Goal: Task Accomplishment & Management: Complete application form

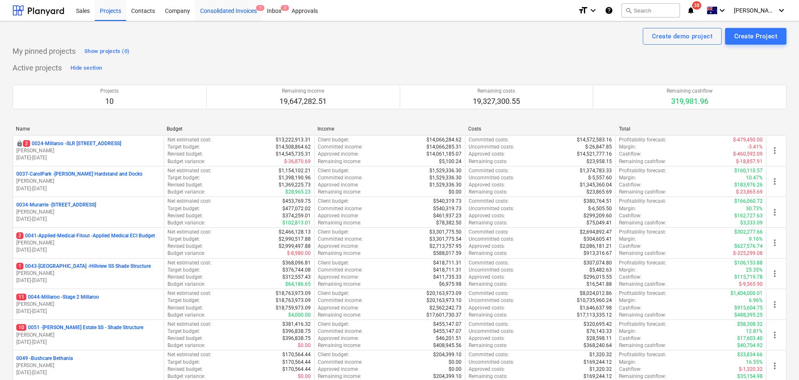
click at [219, 11] on div "Consolidated Invoices 1" at bounding box center [228, 10] width 67 height 21
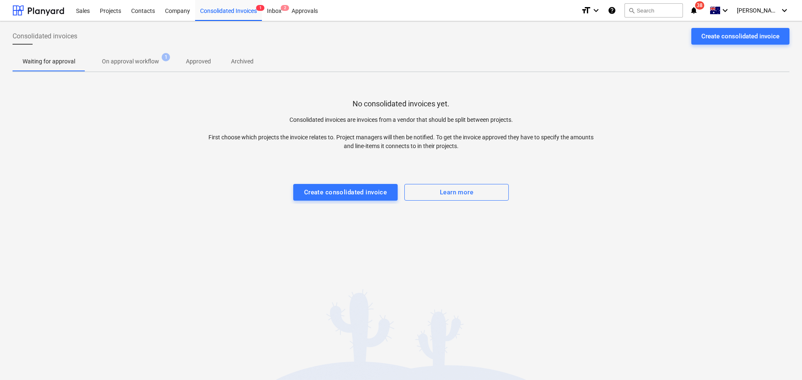
click at [123, 55] on span "On approval workflow 1" at bounding box center [130, 61] width 91 height 15
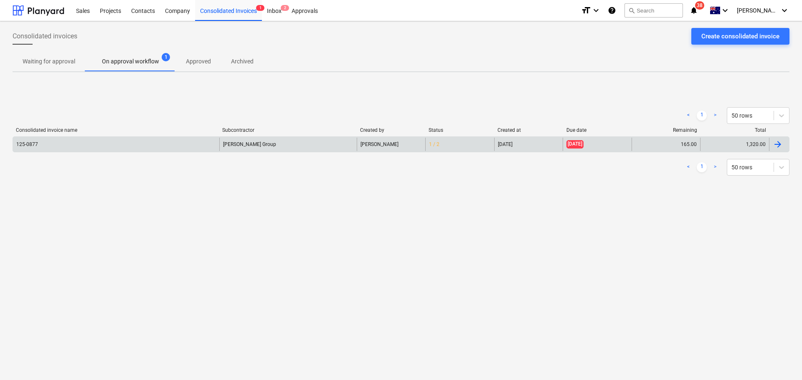
click at [248, 146] on div "[PERSON_NAME] Group" at bounding box center [287, 144] width 137 height 13
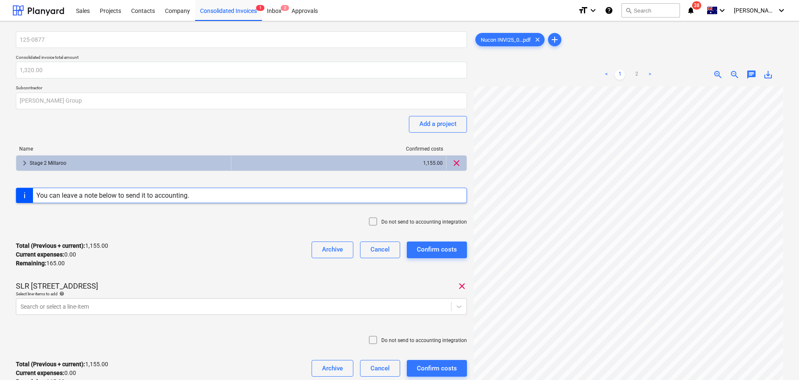
scroll to position [88, 0]
click at [240, 259] on div "Total (Previous + current) : 1,155.00 Current expenses : 0.00 Remaining : 165.0…" at bounding box center [241, 255] width 451 height 40
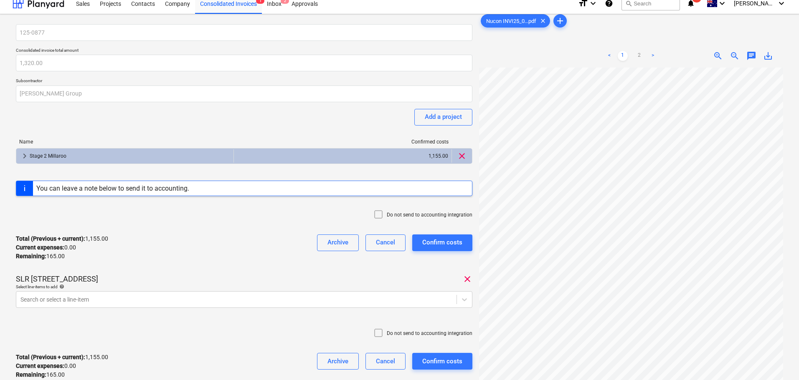
scroll to position [0, 0]
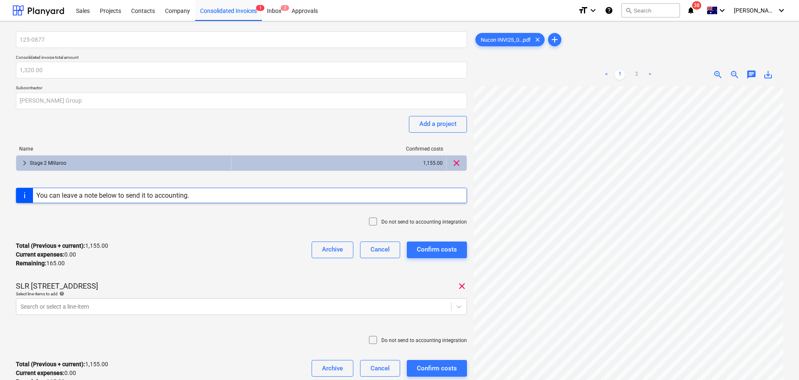
click at [250, 255] on div "Total (Previous + current) : 1,155.00 Current expenses : 0.00 Remaining : 165.0…" at bounding box center [241, 255] width 451 height 40
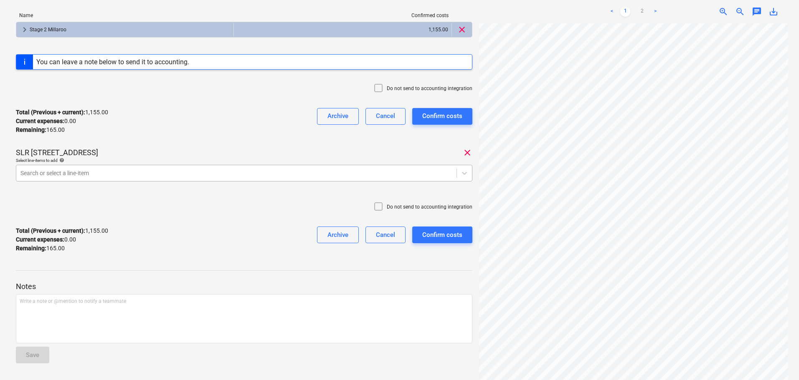
scroll to position [0, 5]
click at [644, 15] on link "2" at bounding box center [642, 12] width 10 height 10
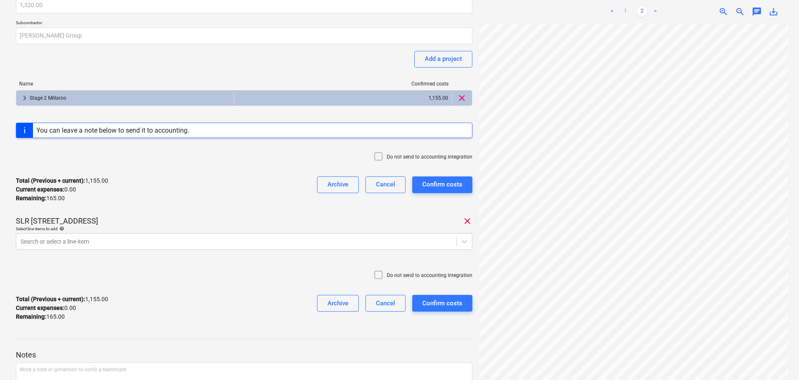
scroll to position [83, 0]
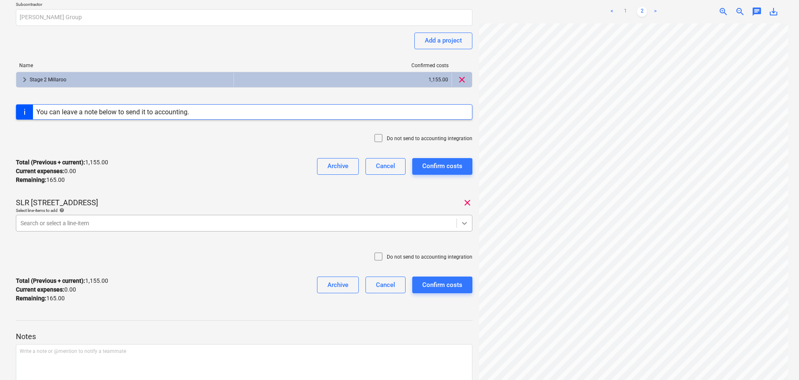
click at [463, 226] on icon at bounding box center [464, 223] width 8 height 8
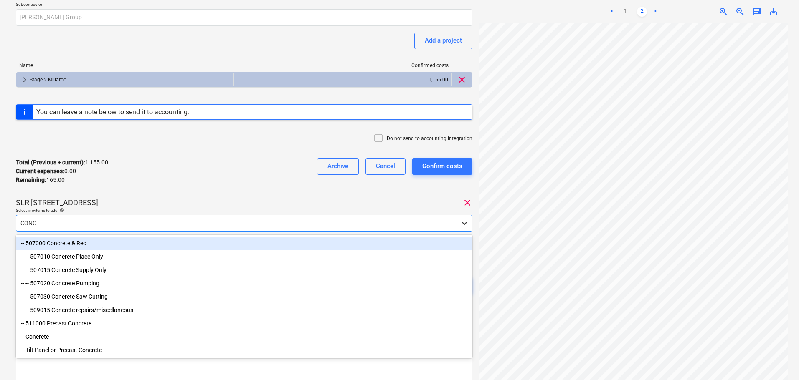
type input "CONCR"
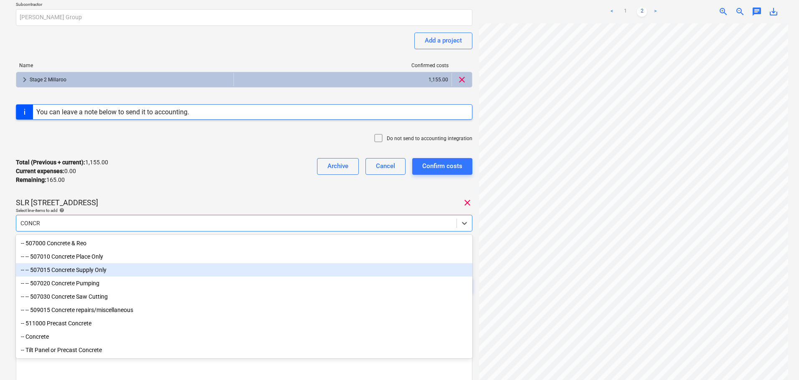
click at [96, 270] on div "-- -- 507015 Concrete Supply Only" at bounding box center [244, 269] width 456 height 13
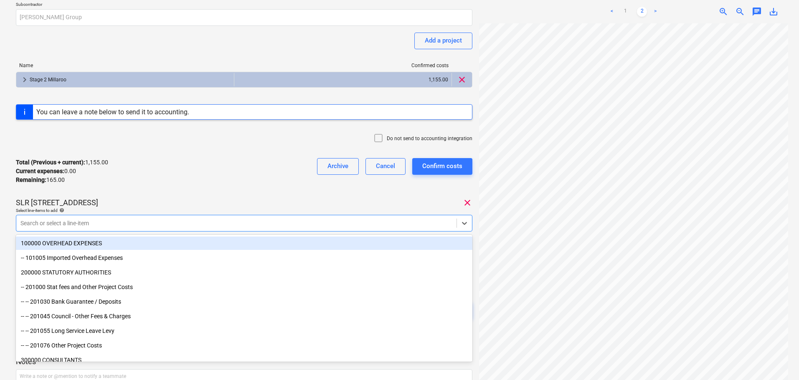
click at [161, 178] on div "Total (Previous + current) : 1,155.00 Current expenses : 0.00 Remaining : 165.0…" at bounding box center [244, 172] width 456 height 40
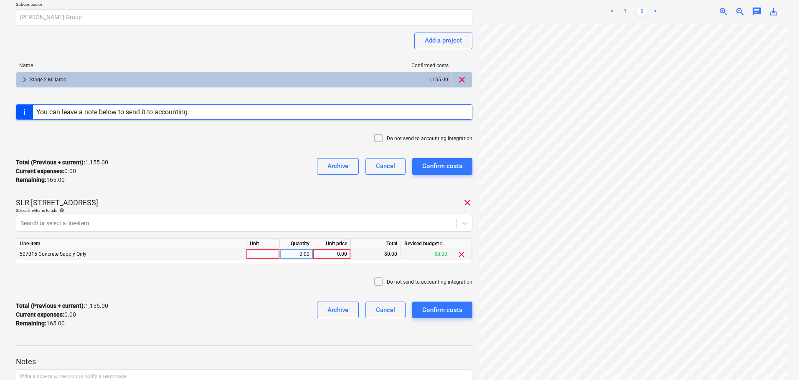
click at [258, 256] on div at bounding box center [262, 254] width 33 height 10
type input "ITEM"
type input "165"
click at [244, 316] on div "Total (Previous + current) : 1,320.00 Current expenses : 165.00 Remaining : 0.0…" at bounding box center [244, 315] width 456 height 40
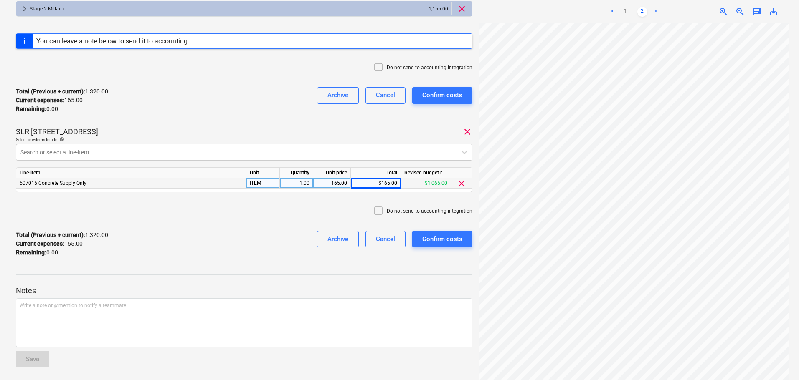
scroll to position [159, 0]
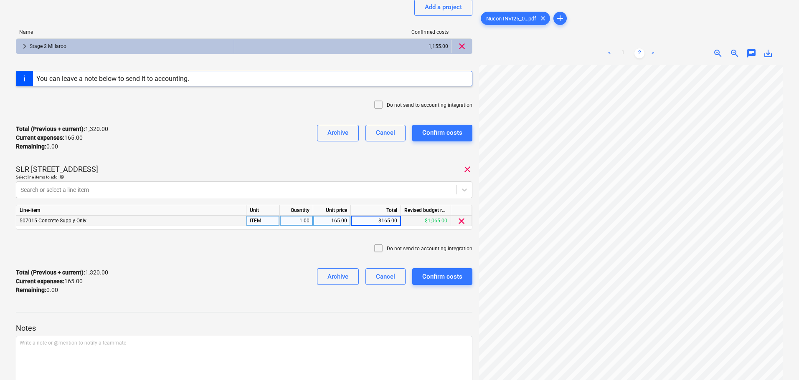
click at [184, 292] on div "Total (Previous + current) : 1,320.00 Current expenses : 165.00 Remaining : 0.0…" at bounding box center [244, 282] width 456 height 40
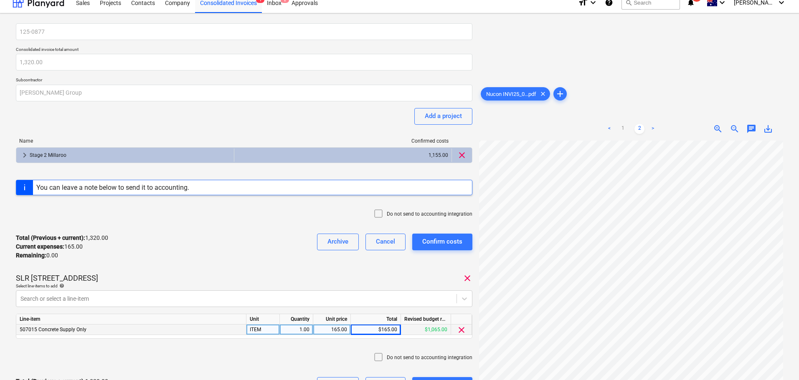
scroll to position [0, 0]
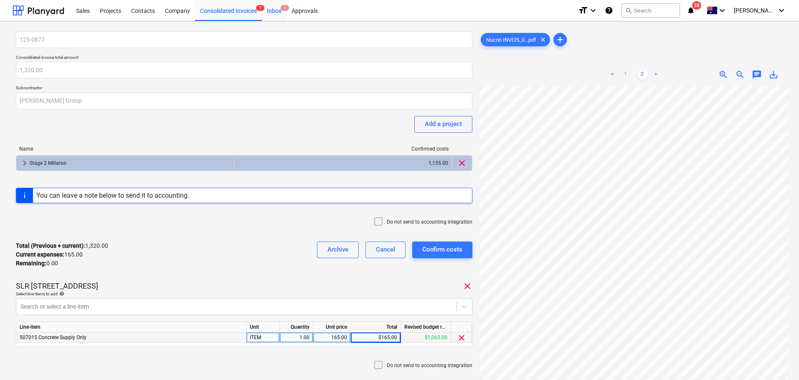
click at [274, 17] on div "Inbox 2" at bounding box center [274, 10] width 25 height 21
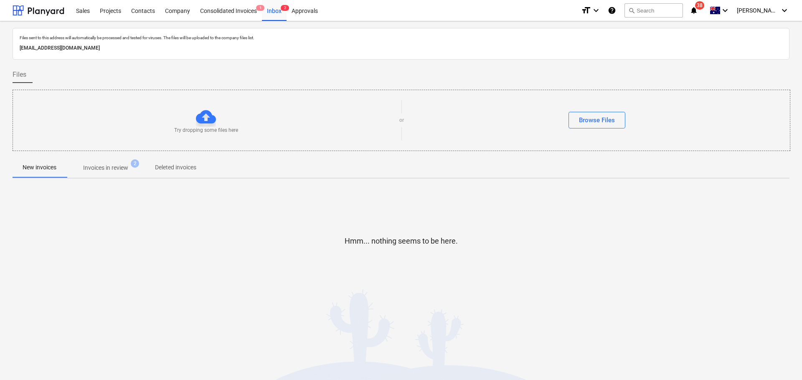
click at [115, 164] on p "Invoices in review" at bounding box center [105, 168] width 45 height 9
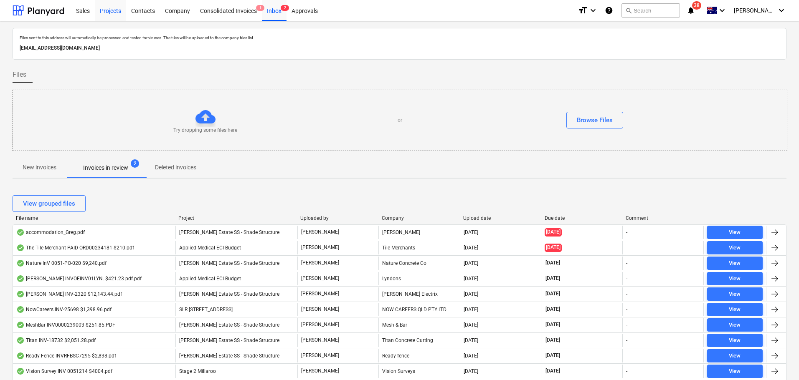
click at [109, 12] on div "Projects" at bounding box center [110, 10] width 31 height 21
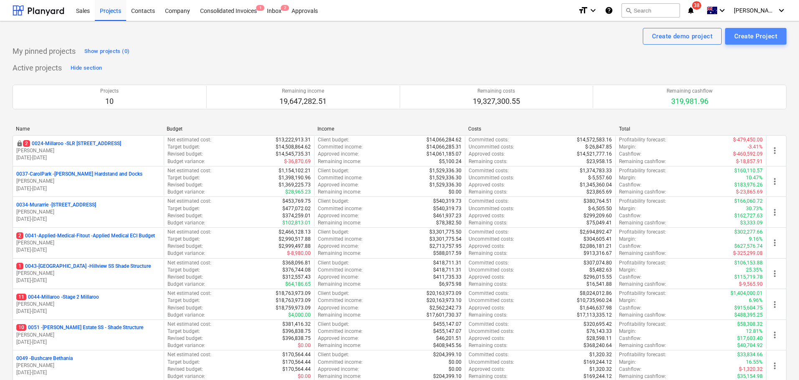
click at [763, 33] on div "Create Project" at bounding box center [755, 36] width 43 height 11
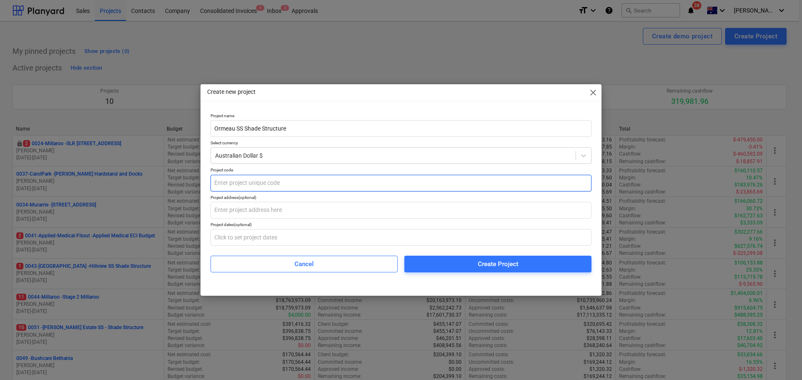
type input "Ormeau SS Shade Structure"
click at [262, 175] on input "text" at bounding box center [400, 183] width 381 height 17
type input "0056-[GEOGRAPHIC_DATA]"
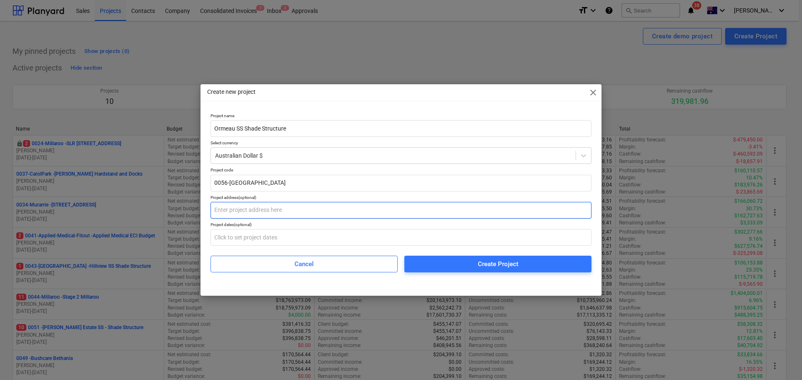
click at [310, 212] on input "text" at bounding box center [400, 210] width 381 height 17
click at [241, 203] on input "text" at bounding box center [400, 210] width 381 height 17
type input "Ormeau SS, [STREET_ADDRESS]"
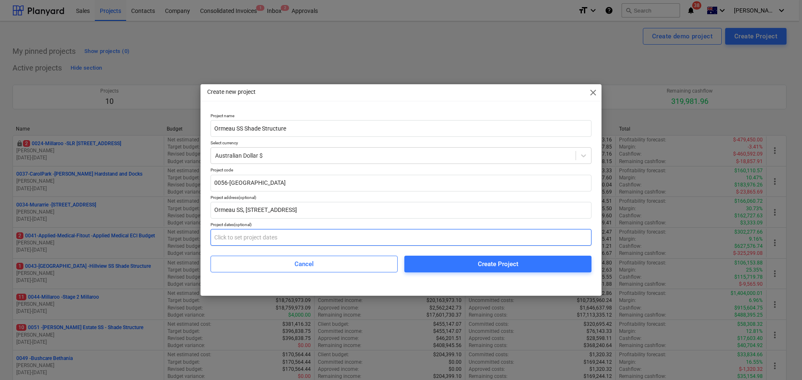
click at [254, 237] on input "text" at bounding box center [400, 237] width 381 height 17
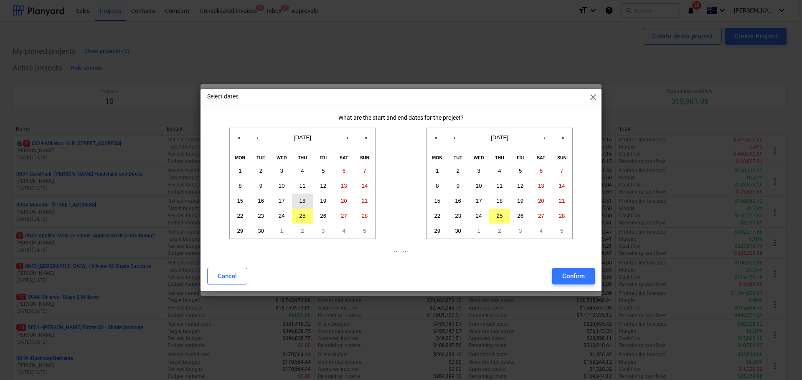
click at [304, 204] on abbr "18" at bounding box center [302, 201] width 6 height 6
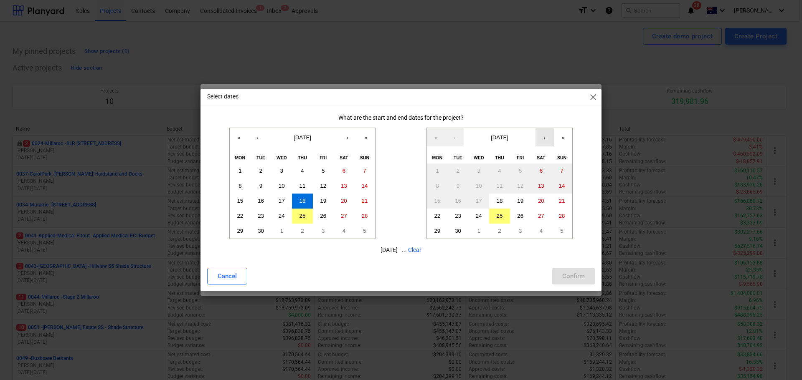
click at [543, 138] on button "›" at bounding box center [544, 137] width 18 height 18
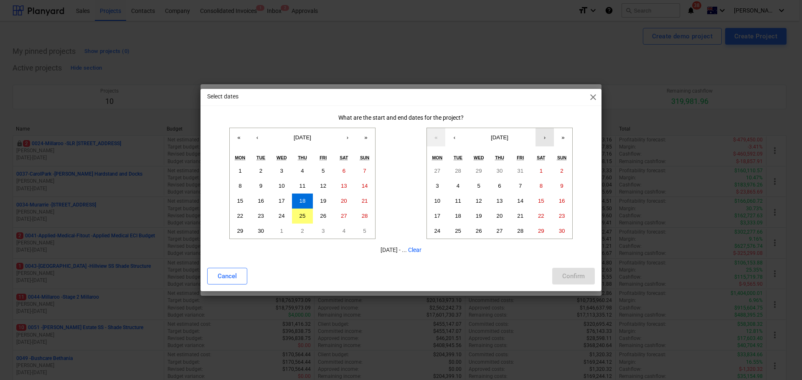
click at [543, 138] on button "›" at bounding box center [544, 137] width 18 height 18
click at [457, 137] on button "‹" at bounding box center [454, 137] width 18 height 18
click at [521, 202] on abbr "19" at bounding box center [520, 201] width 6 height 6
click at [577, 274] on div "Confirm" at bounding box center [573, 276] width 23 height 11
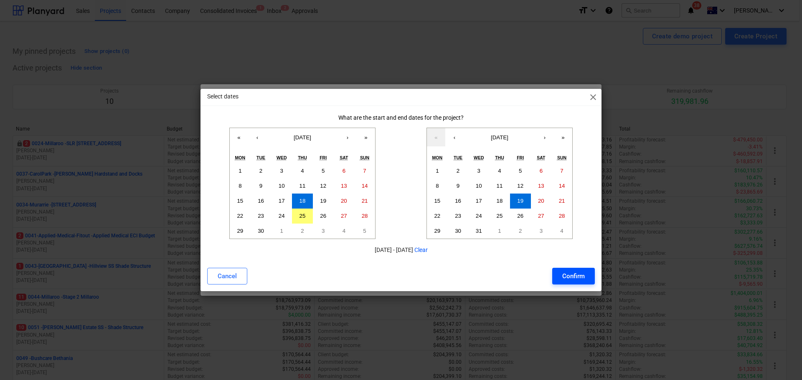
type input "[DATE] - [DATE]"
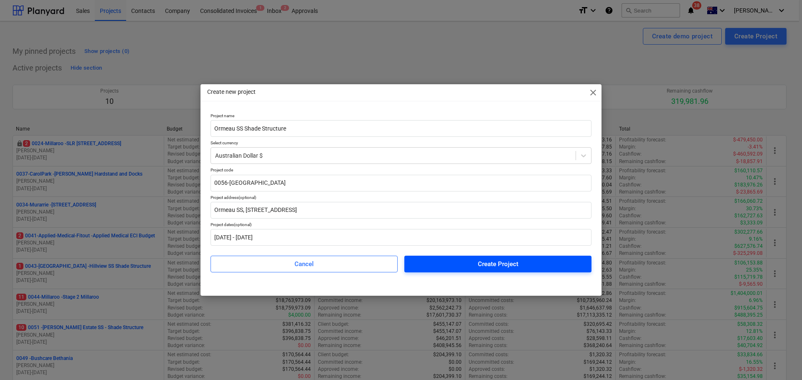
click at [526, 264] on span "Create Project" at bounding box center [497, 264] width 167 height 11
